Goal: Information Seeking & Learning: Check status

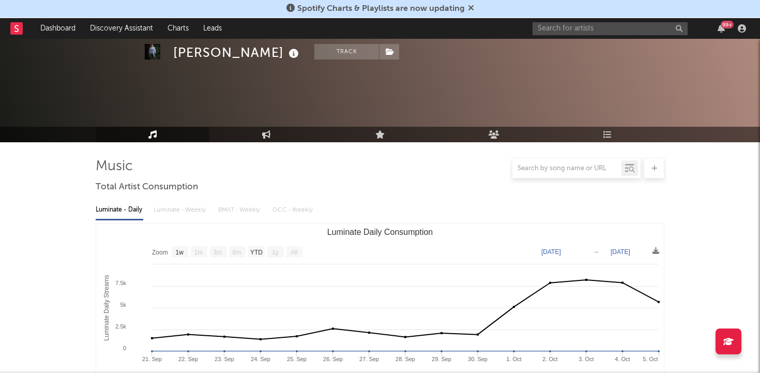
select select "1w"
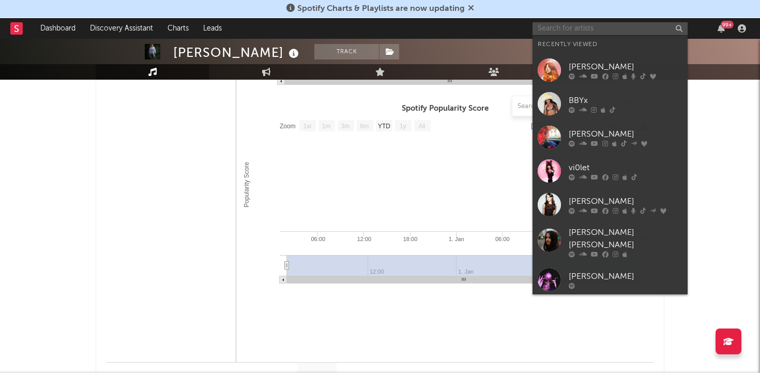
click at [568, 31] on input "text" at bounding box center [610, 28] width 155 height 13
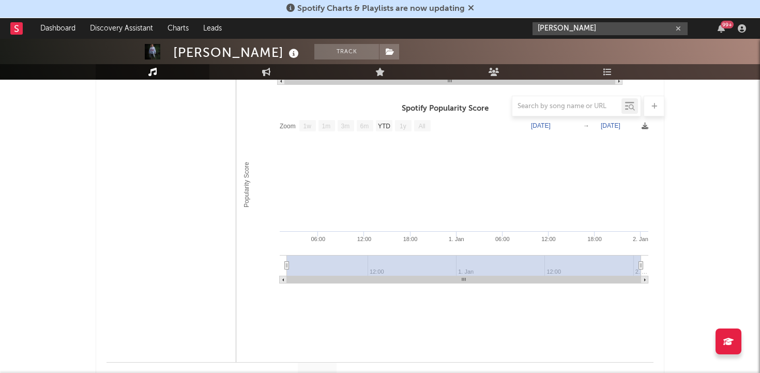
click at [579, 33] on input "[PERSON_NAME]" at bounding box center [610, 28] width 155 height 13
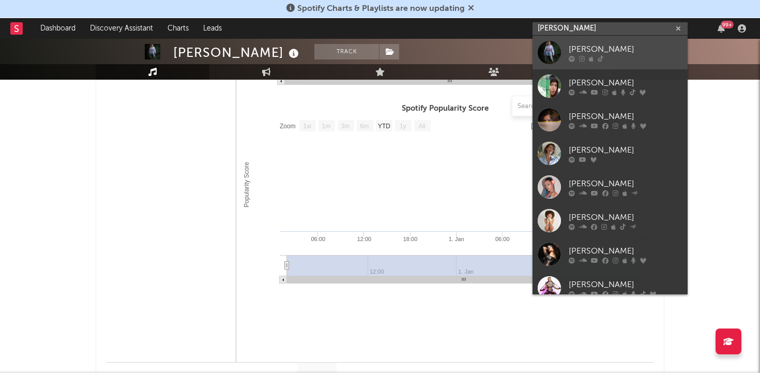
type input "[PERSON_NAME]"
click at [576, 54] on div "[PERSON_NAME]" at bounding box center [626, 49] width 114 height 12
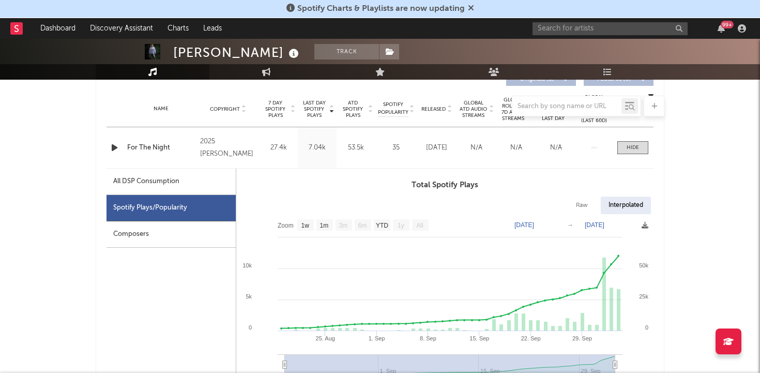
scroll to position [408, 0]
click at [174, 175] on div "All DSP Consumption" at bounding box center [146, 180] width 66 height 12
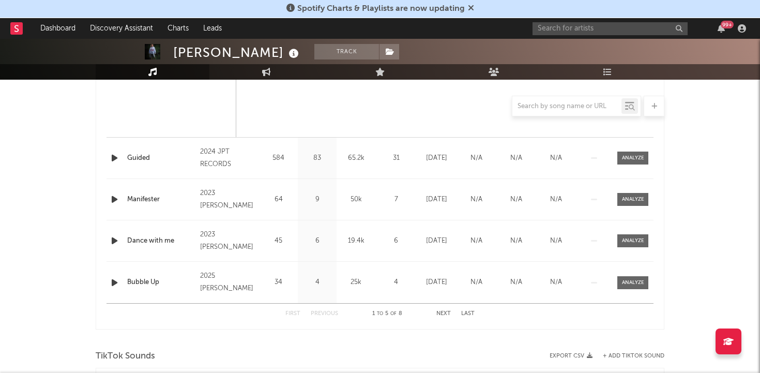
scroll to position [931, 0]
click at [466, 314] on button "Last" at bounding box center [467, 313] width 13 height 6
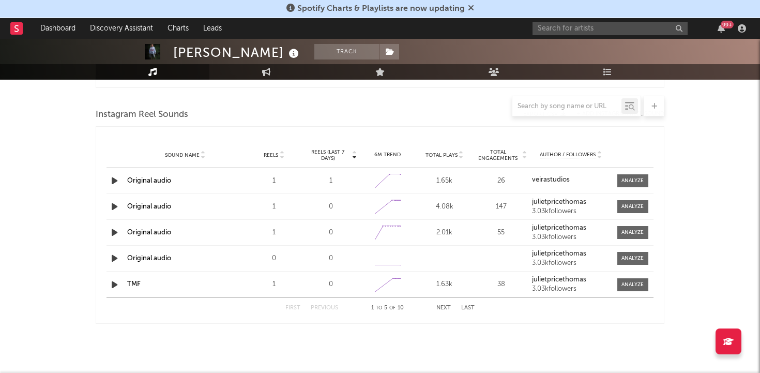
scroll to position [743, 0]
click at [439, 307] on button "Next" at bounding box center [443, 308] width 14 height 6
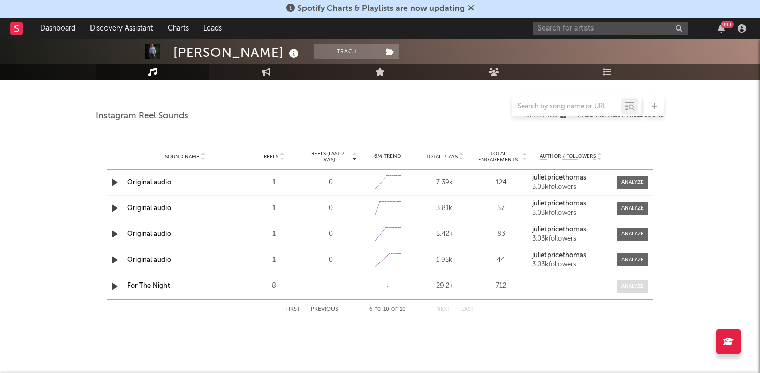
click at [639, 287] on div at bounding box center [632, 286] width 22 height 8
select select "1w"
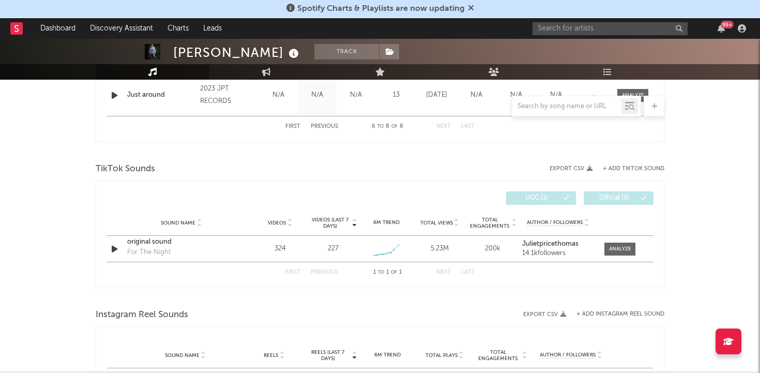
scroll to position [544, 0]
click at [613, 244] on div at bounding box center [620, 248] width 22 height 8
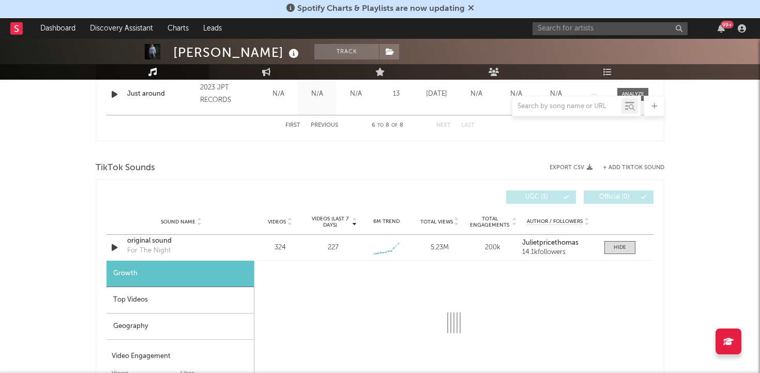
select select "1w"
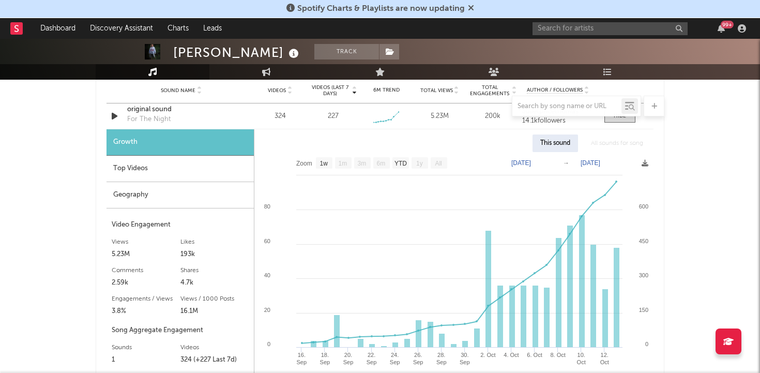
scroll to position [676, 0]
